Goal: Task Accomplishment & Management: Complete application form

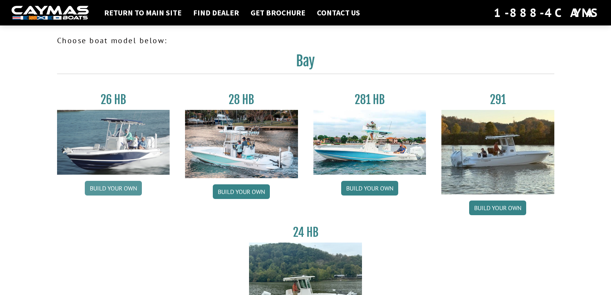
click at [125, 190] on link "Build your own" at bounding box center [113, 188] width 57 height 15
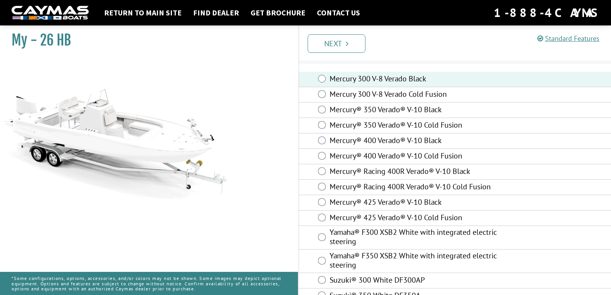
scroll to position [36, 0]
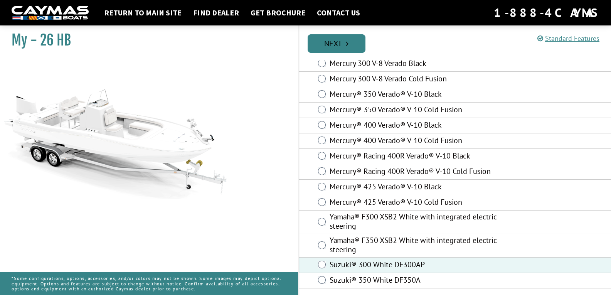
click at [336, 44] on link "Next" at bounding box center [337, 43] width 58 height 19
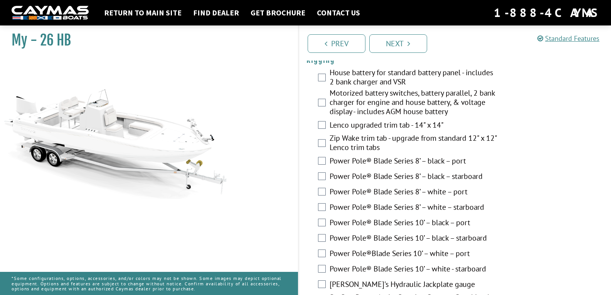
scroll to position [247, 0]
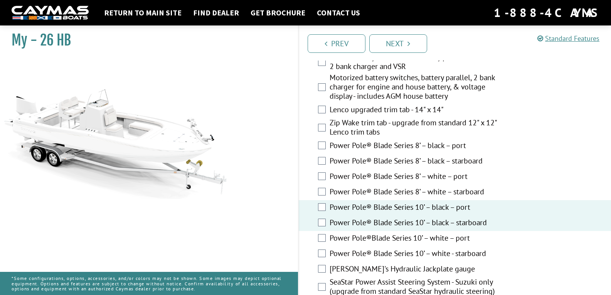
click at [319, 210] on div "Power Pole® Blade Series 10’ – black – port" at bounding box center [455, 207] width 313 height 15
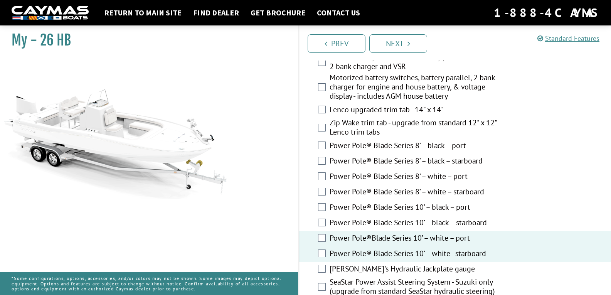
click at [321, 274] on div "[PERSON_NAME]'s Hydraulic Jackplate gauge" at bounding box center [455, 269] width 313 height 15
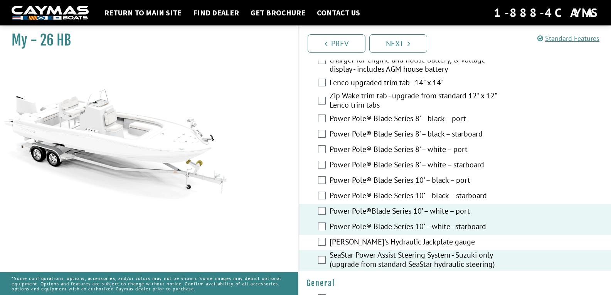
scroll to position [264, 0]
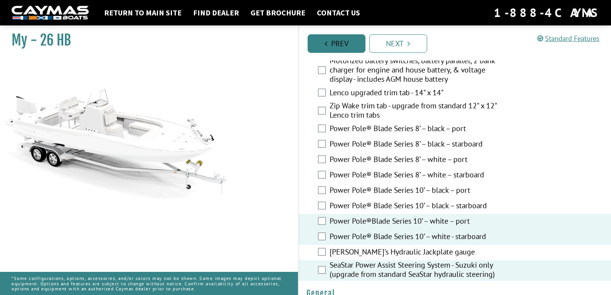
click at [342, 42] on link "Prev" at bounding box center [337, 43] width 58 height 19
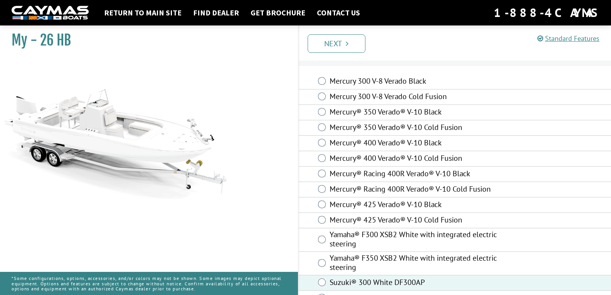
scroll to position [36, 0]
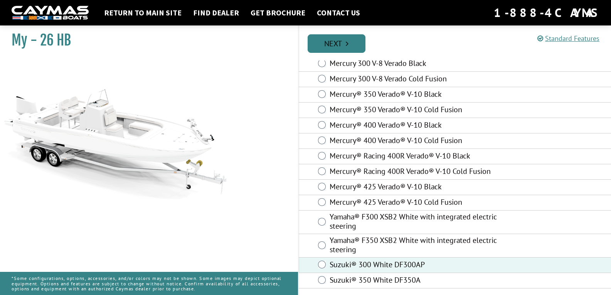
click at [337, 51] on link "Next" at bounding box center [337, 43] width 58 height 19
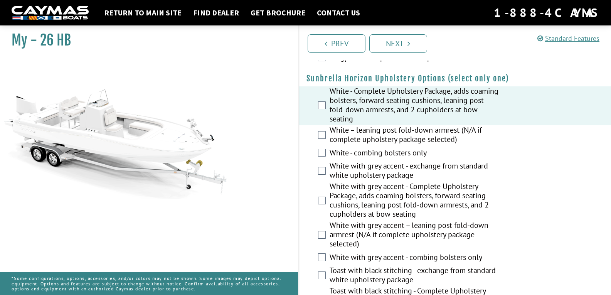
scroll to position [1361, 0]
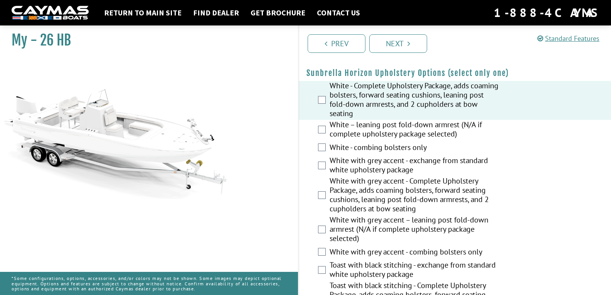
click at [322, 214] on div "White with grey accent - Complete Upholstery Package, adds coaming bolsters, fo…" at bounding box center [455, 195] width 313 height 39
click at [326, 210] on div "White with grey accent - Complete Upholstery Package, adds coaming bolsters, fo…" at bounding box center [455, 195] width 313 height 39
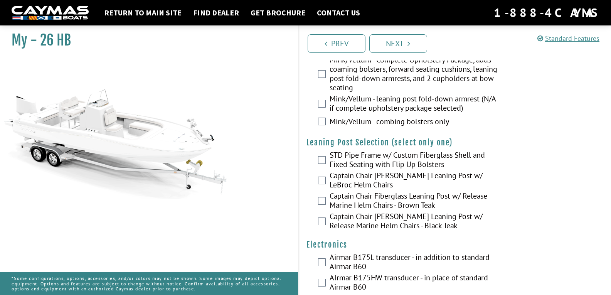
scroll to position [1718, 0]
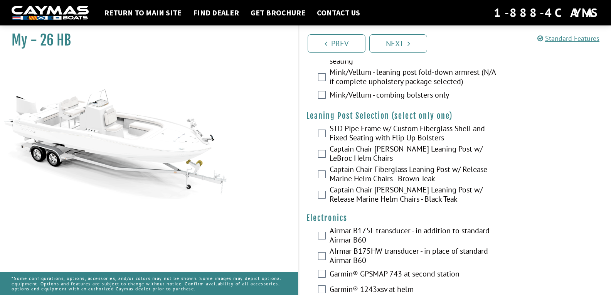
click at [326, 165] on div "Captain Chair [PERSON_NAME] Leaning Post w/ LeBroc Helm Chairs" at bounding box center [455, 154] width 313 height 20
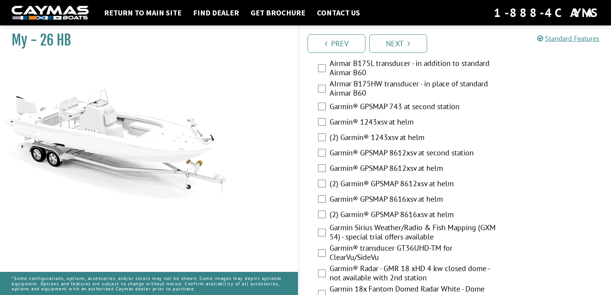
scroll to position [1888, 0]
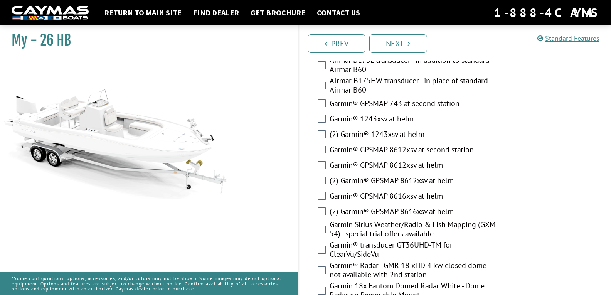
click at [433, 143] on div "(2) Garmin® 1243xsv at helm" at bounding box center [455, 134] width 313 height 15
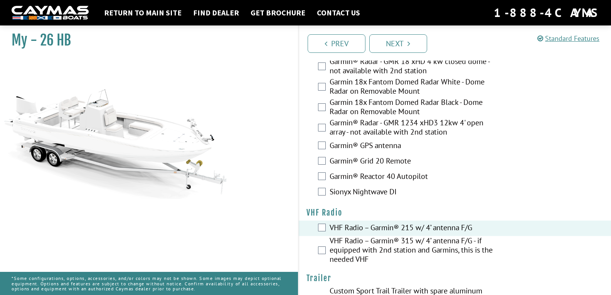
scroll to position [2142, 0]
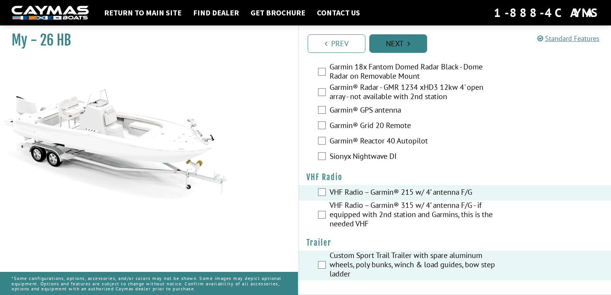
click at [414, 46] on link "Next" at bounding box center [398, 43] width 58 height 19
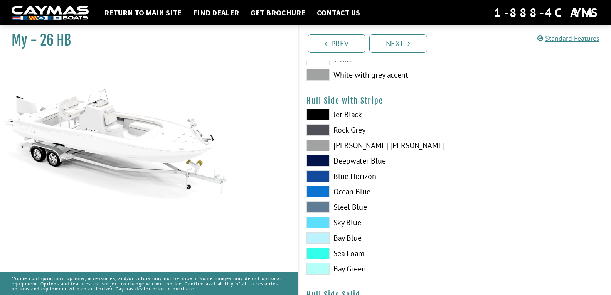
scroll to position [0, 0]
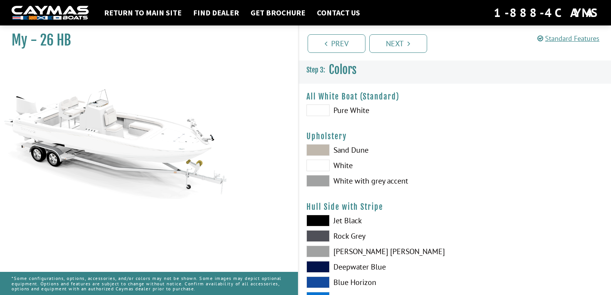
click at [324, 178] on span at bounding box center [318, 181] width 23 height 12
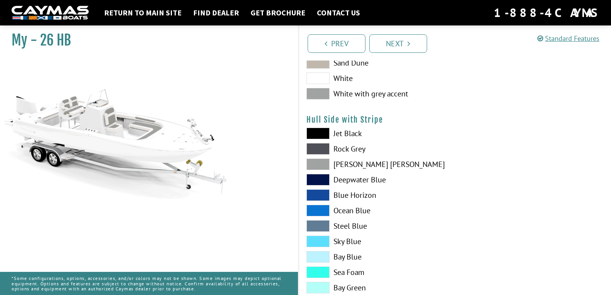
scroll to position [103, 0]
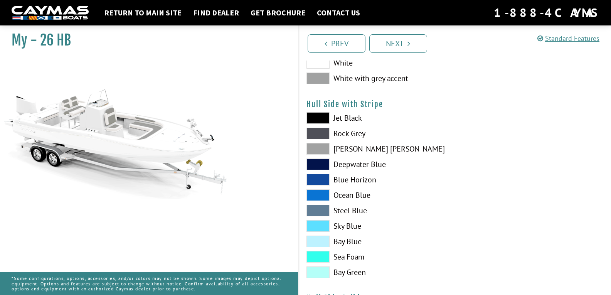
click at [322, 147] on span at bounding box center [318, 149] width 23 height 12
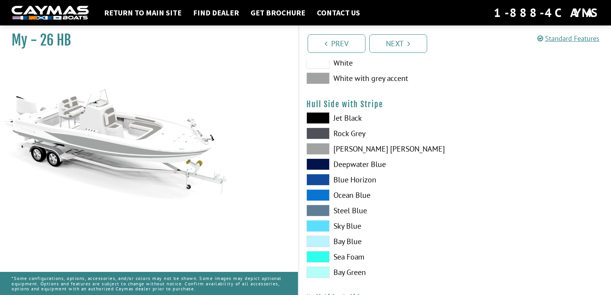
click at [322, 182] on span at bounding box center [318, 180] width 23 height 12
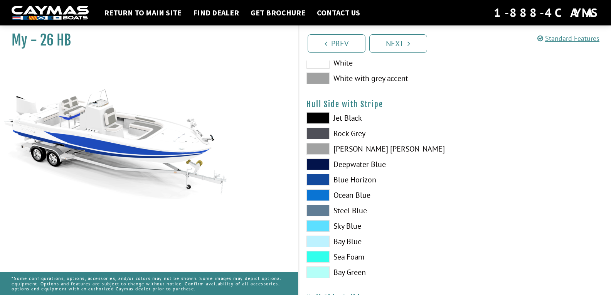
click at [320, 192] on span at bounding box center [318, 195] width 23 height 12
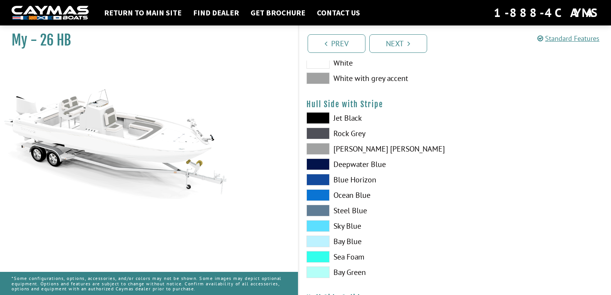
click at [320, 195] on span at bounding box center [318, 195] width 23 height 12
click at [322, 209] on span at bounding box center [318, 211] width 23 height 12
click at [321, 148] on span at bounding box center [318, 149] width 23 height 12
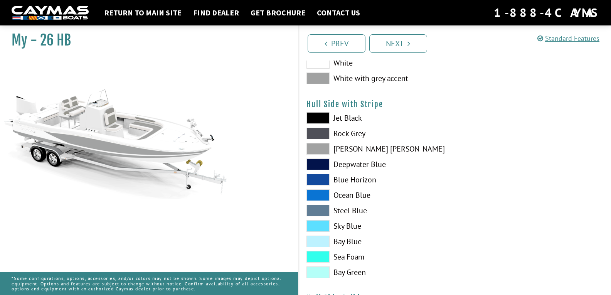
click at [320, 275] on span at bounding box center [318, 273] width 23 height 12
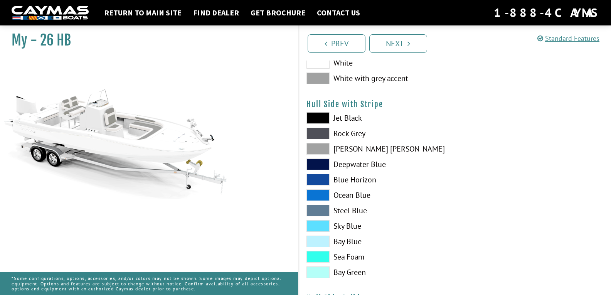
click at [323, 253] on span at bounding box center [318, 257] width 23 height 12
click at [311, 223] on span at bounding box center [318, 226] width 23 height 12
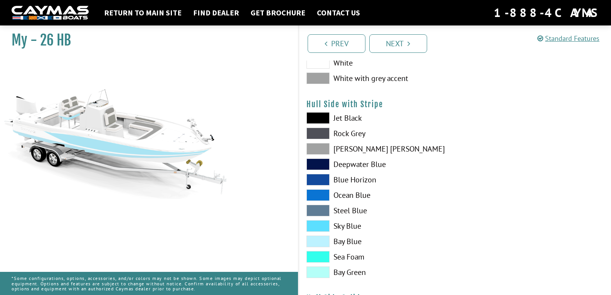
click at [323, 147] on span at bounding box center [318, 149] width 23 height 12
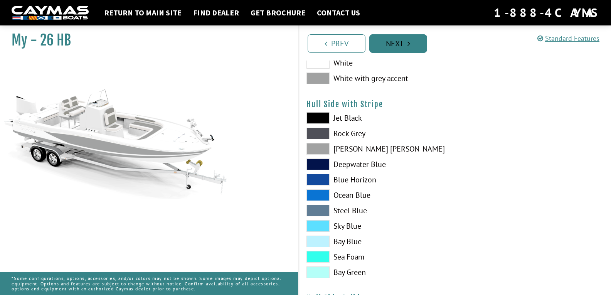
click at [401, 42] on link "Next" at bounding box center [398, 43] width 58 height 19
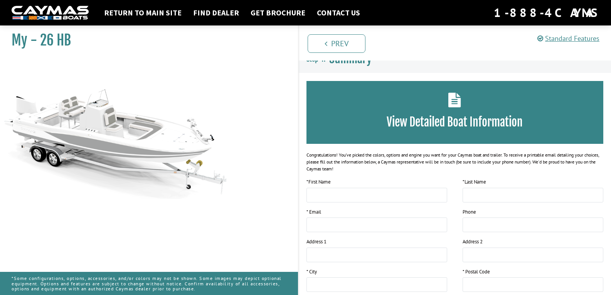
scroll to position [15, 0]
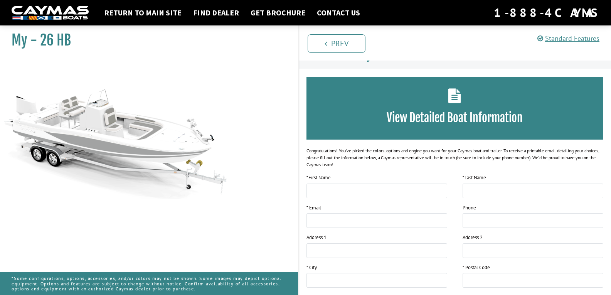
click at [475, 96] on div "View Detailed Boat Information" at bounding box center [455, 108] width 297 height 63
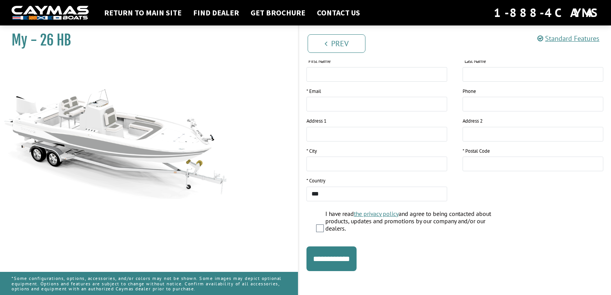
scroll to position [133, 0]
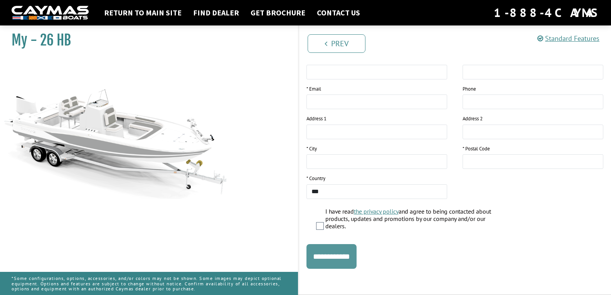
click at [327, 260] on input "**********" at bounding box center [332, 256] width 50 height 25
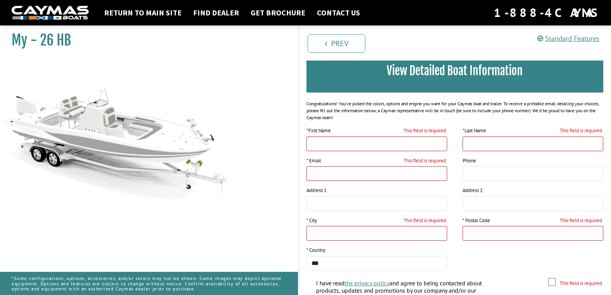
scroll to position [52, 0]
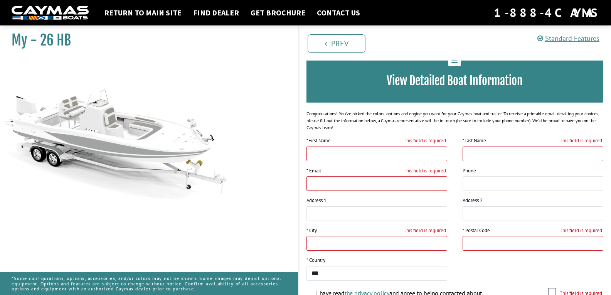
click at [385, 158] on input "This field is required." at bounding box center [377, 154] width 141 height 15
type input "******"
type input "*****"
type input "**********"
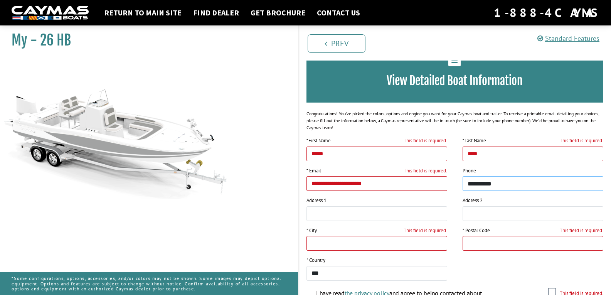
type input "**********"
type input "*********"
type input "*****"
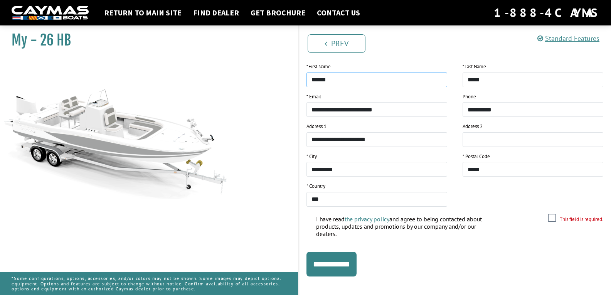
scroll to position [133, 0]
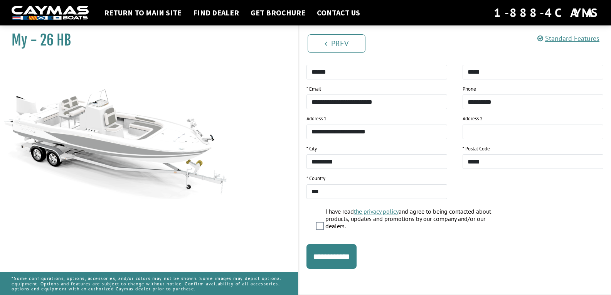
click at [345, 255] on input "**********" at bounding box center [332, 256] width 50 height 25
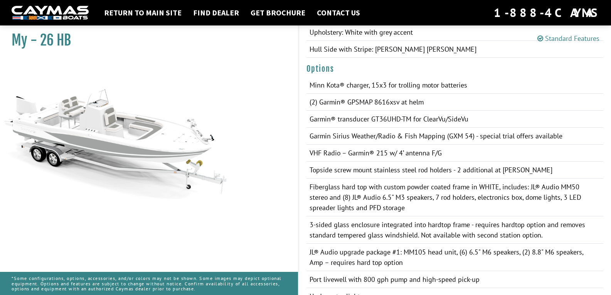
scroll to position [0, 0]
